Goal: Task Accomplishment & Management: Use online tool/utility

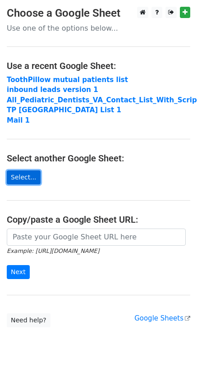
click at [23, 178] on link "Select..." at bounding box center [24, 177] width 34 height 14
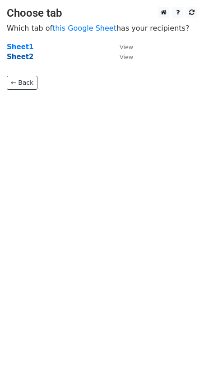
click at [19, 58] on strong "Sheet2" at bounding box center [20, 57] width 27 height 8
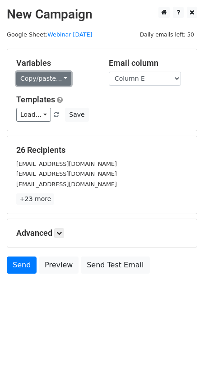
click at [60, 76] on link "Copy/paste..." at bounding box center [43, 79] width 55 height 14
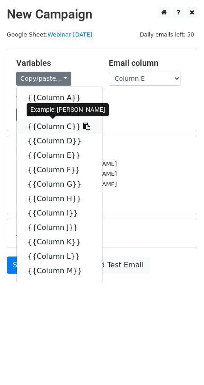
click at [49, 127] on link "{{Column C}}" at bounding box center [60, 126] width 86 height 14
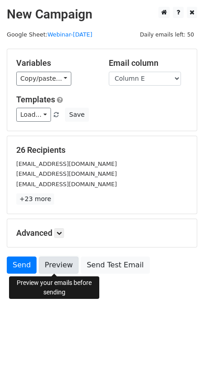
click at [52, 262] on link "Preview" at bounding box center [59, 264] width 40 height 17
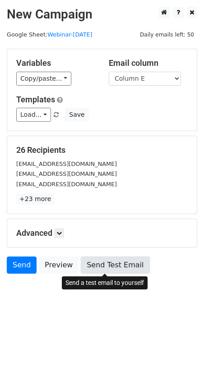
click at [100, 267] on link "Send Test Email" at bounding box center [115, 264] width 68 height 17
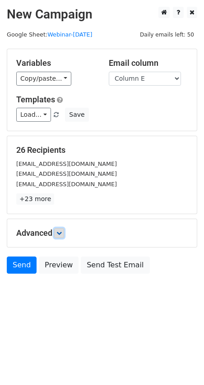
click at [62, 231] on icon at bounding box center [58, 232] width 5 height 5
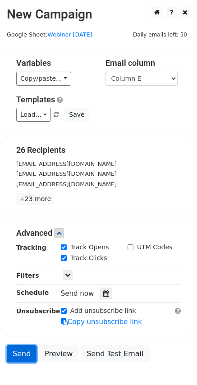
click at [27, 354] on link "Send" at bounding box center [22, 353] width 30 height 17
